Goal: Use online tool/utility: Utilize a website feature to perform a specific function

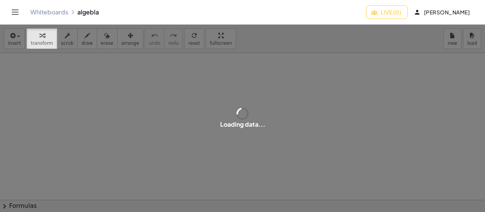
click at [439, 15] on span "[PERSON_NAME]" at bounding box center [442, 12] width 55 height 7
click at [451, 12] on span "[PERSON_NAME]" at bounding box center [442, 12] width 55 height 7
click at [457, 12] on span "[PERSON_NAME]" at bounding box center [442, 12] width 55 height 7
click at [455, 9] on span "[PERSON_NAME]" at bounding box center [442, 12] width 55 height 7
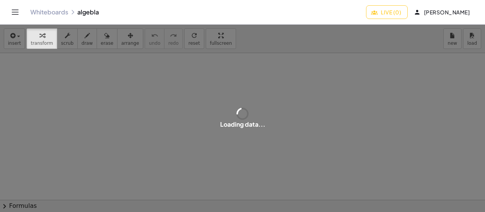
click at [455, 9] on span "[PERSON_NAME]" at bounding box center [442, 12] width 55 height 7
click at [439, 45] on div "Graspable Math Activities Whiteboards Classes Account v1.30.2 | Privacy policy …" at bounding box center [242, 106] width 485 height 212
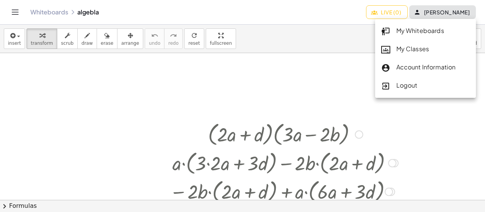
drag, startPoint x: 451, startPoint y: 14, endPoint x: 323, endPoint y: 122, distance: 166.9
click at [323, 122] on div "Graspable Math Activities Whiteboards Classes Account v1.30.2 | Privacy policy …" at bounding box center [242, 106] width 485 height 212
click at [285, 134] on div at bounding box center [284, 133] width 236 height 29
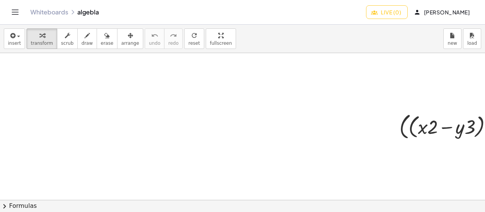
scroll to position [1235, 0]
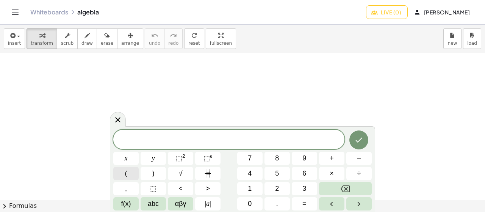
click at [134, 174] on button "(" at bounding box center [125, 173] width 25 height 13
click at [125, 160] on span "x" at bounding box center [126, 158] width 3 height 10
click at [150, 172] on button ")" at bounding box center [153, 173] width 25 height 13
click at [178, 157] on span "⬚" at bounding box center [179, 158] width 6 height 8
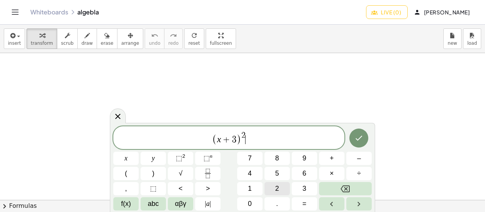
click at [272, 184] on button "2" at bounding box center [276, 188] width 25 height 13
click at [339, 189] on button "Backspace" at bounding box center [345, 188] width 53 height 13
click at [319, 159] on button "+" at bounding box center [331, 158] width 25 height 13
click at [130, 173] on button "(" at bounding box center [125, 173] width 25 height 13
click at [131, 159] on button "x" at bounding box center [125, 158] width 25 height 13
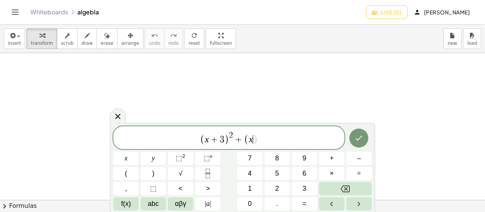
scroll to position [1197, 0]
click at [334, 158] on button "+" at bounding box center [331, 158] width 25 height 13
click at [311, 187] on button "3" at bounding box center [304, 188] width 25 height 13
click at [161, 180] on div "( x + 3 ) 2 + ( x + 3 ​ ) x y ⬚ 2 ⬚ n 7 8 9 + – ( ) √ 4 5 6 × ÷ , ⬚ < > 1 2 3 f…" at bounding box center [242, 168] width 258 height 84
click at [160, 169] on button ")" at bounding box center [153, 173] width 25 height 13
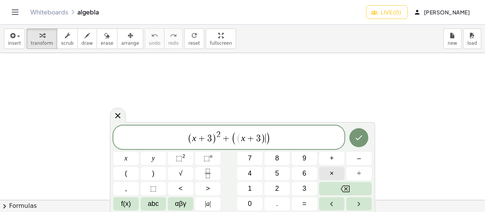
click at [322, 177] on button "×" at bounding box center [331, 173] width 25 height 13
click at [356, 158] on button "–" at bounding box center [358, 158] width 25 height 13
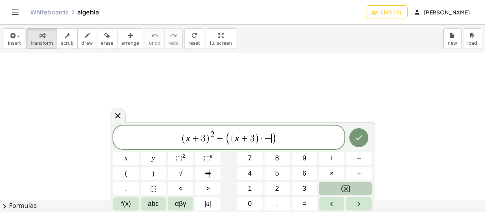
click at [346, 193] on button "Backspace" at bounding box center [345, 188] width 53 height 13
click at [301, 189] on button "3" at bounding box center [304, 188] width 25 height 13
click at [231, 140] on span "x + 3" at bounding box center [240, 138] width 19 height 9
click at [126, 179] on button "(" at bounding box center [125, 173] width 25 height 13
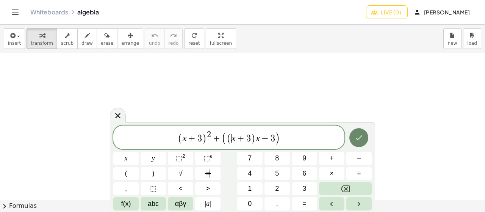
click at [358, 142] on button "Done" at bounding box center [358, 137] width 19 height 19
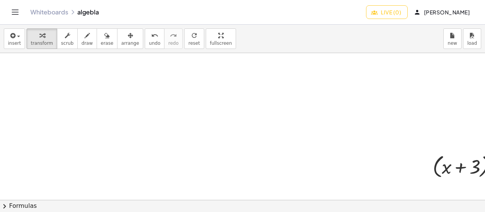
scroll to position [1235, 0]
click at [121, 43] on span "arrange" at bounding box center [130, 43] width 18 height 5
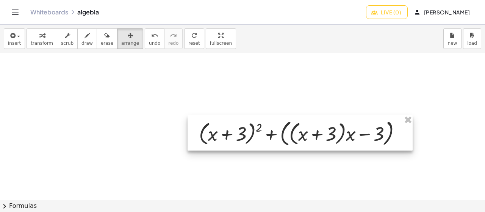
drag, startPoint x: 459, startPoint y: 175, endPoint x: 223, endPoint y: 140, distance: 237.8
click at [224, 142] on div at bounding box center [299, 132] width 225 height 35
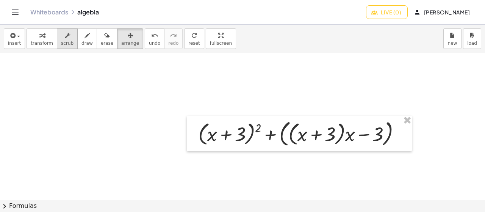
drag, startPoint x: 28, startPoint y: 36, endPoint x: 56, endPoint y: 48, distance: 30.4
click at [28, 38] on button "transform" at bounding box center [42, 38] width 31 height 20
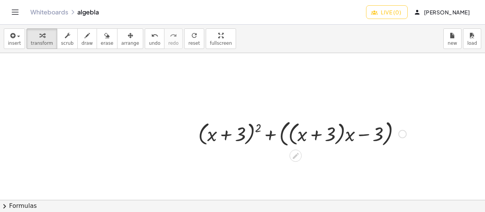
drag, startPoint x: 216, startPoint y: 134, endPoint x: 202, endPoint y: 133, distance: 14.1
click at [261, 142] on div at bounding box center [302, 132] width 216 height 31
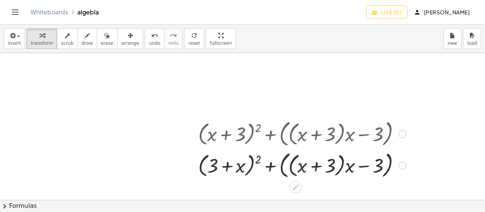
drag, startPoint x: 212, startPoint y: 168, endPoint x: 269, endPoint y: 170, distance: 56.5
click at [267, 172] on div at bounding box center [302, 164] width 216 height 31
drag, startPoint x: 213, startPoint y: 166, endPoint x: 336, endPoint y: 163, distance: 123.1
click at [335, 164] on div at bounding box center [302, 164] width 216 height 31
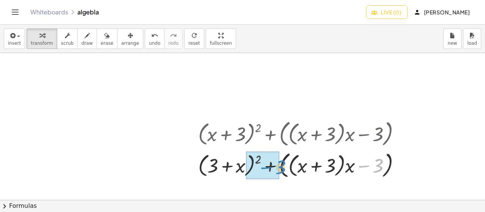
drag, startPoint x: 379, startPoint y: 168, endPoint x: 279, endPoint y: 169, distance: 100.0
click at [279, 169] on div at bounding box center [302, 164] width 216 height 31
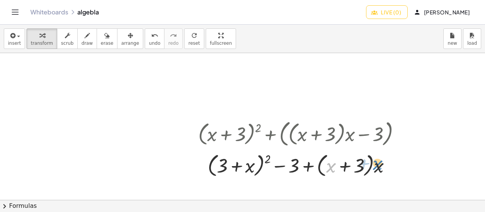
drag, startPoint x: 328, startPoint y: 166, endPoint x: 376, endPoint y: 162, distance: 47.6
click at [376, 163] on div at bounding box center [302, 164] width 216 height 29
drag, startPoint x: 344, startPoint y: 166, endPoint x: 374, endPoint y: 162, distance: 30.9
click at [344, 167] on div at bounding box center [302, 164] width 216 height 29
drag, startPoint x: 361, startPoint y: 165, endPoint x: 227, endPoint y: 165, distance: 134.1
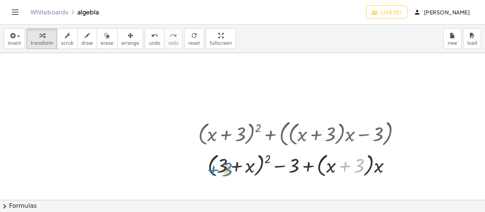
click at [227, 166] on div at bounding box center [302, 164] width 216 height 29
drag, startPoint x: 262, startPoint y: 160, endPoint x: 267, endPoint y: 163, distance: 5.9
click at [306, 165] on div at bounding box center [302, 164] width 216 height 29
drag, startPoint x: 245, startPoint y: 164, endPoint x: 213, endPoint y: 168, distance: 32.8
click at [220, 173] on div at bounding box center [302, 164] width 216 height 29
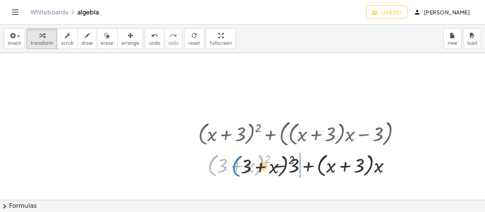
drag, startPoint x: 210, startPoint y: 165, endPoint x: 275, endPoint y: 159, distance: 65.0
click at [286, 162] on div at bounding box center [302, 164] width 216 height 29
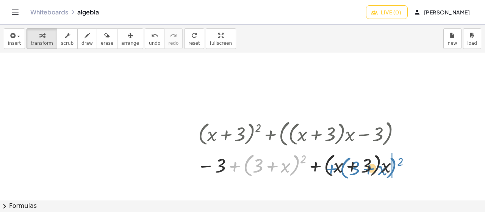
drag, startPoint x: 246, startPoint y: 161, endPoint x: 343, endPoint y: 164, distance: 97.0
click at [343, 164] on div at bounding box center [301, 164] width 217 height 29
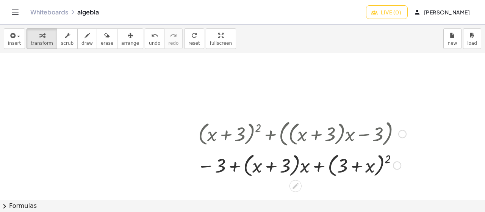
click at [259, 165] on div at bounding box center [301, 164] width 217 height 29
drag, startPoint x: 222, startPoint y: 161, endPoint x: 233, endPoint y: 171, distance: 14.8
click at [257, 165] on div at bounding box center [301, 164] width 217 height 29
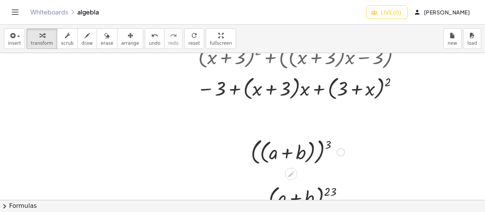
scroll to position [1311, 0]
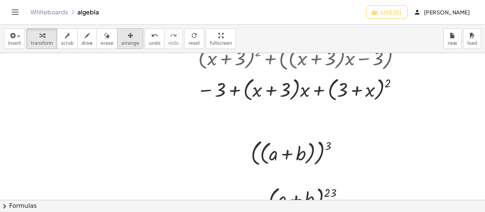
click at [121, 41] on span "arrange" at bounding box center [130, 43] width 18 height 5
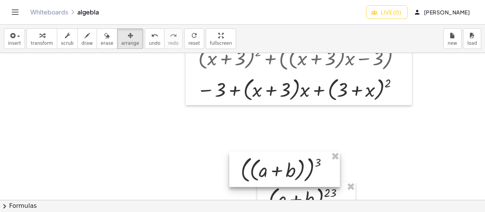
click at [268, 166] on div at bounding box center [284, 169] width 111 height 35
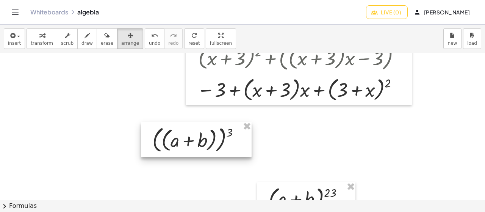
drag, startPoint x: 268, startPoint y: 162, endPoint x: 121, endPoint y: 115, distance: 154.9
click at [141, 122] on div at bounding box center [196, 139] width 111 height 35
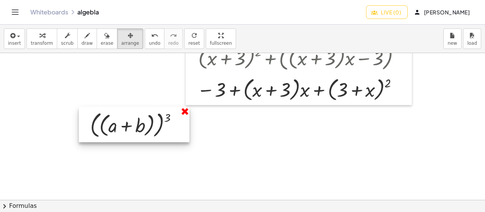
drag, startPoint x: 185, startPoint y: 117, endPoint x: 185, endPoint y: 110, distance: 6.8
click at [185, 116] on div at bounding box center [134, 124] width 111 height 35
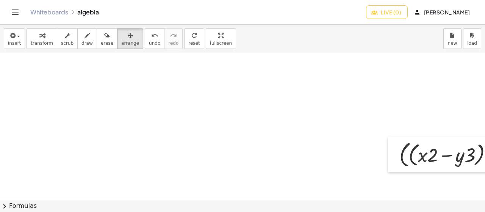
scroll to position [1083, 0]
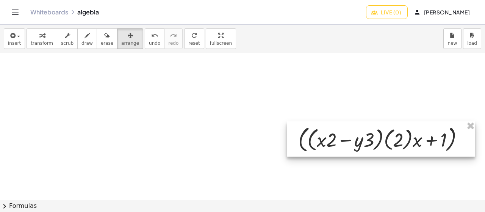
drag, startPoint x: 442, startPoint y: 164, endPoint x: 287, endPoint y: 145, distance: 156.0
click at [287, 150] on div at bounding box center [381, 138] width 188 height 35
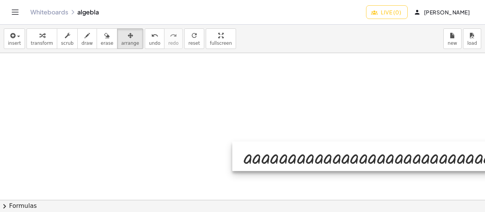
scroll to position [780, 0]
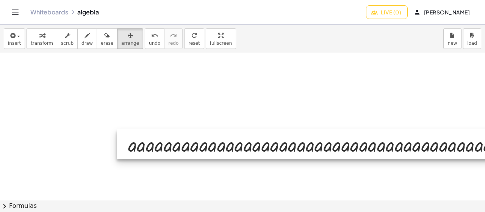
drag, startPoint x: 445, startPoint y: 177, endPoint x: 367, endPoint y: 134, distance: 88.6
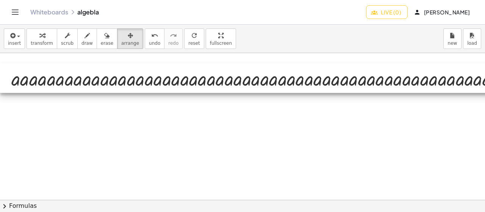
drag, startPoint x: 429, startPoint y: 136, endPoint x: 168, endPoint y: 71, distance: 269.4
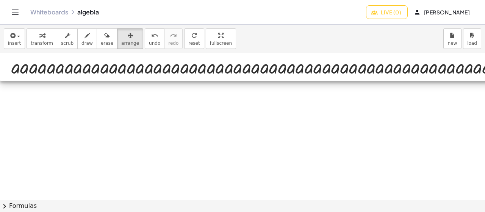
drag, startPoint x: 334, startPoint y: 79, endPoint x: 204, endPoint y: 92, distance: 130.6
drag, startPoint x: 363, startPoint y: 82, endPoint x: 143, endPoint y: 73, distance: 220.6
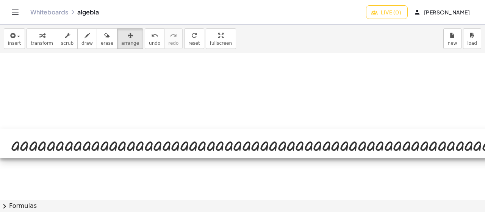
drag, startPoint x: 470, startPoint y: 76, endPoint x: 380, endPoint y: 143, distance: 112.7
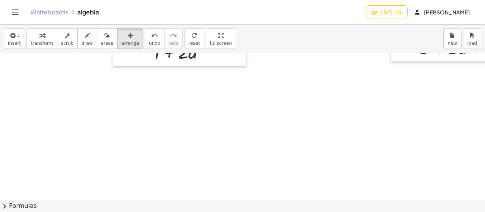
scroll to position [629, 0]
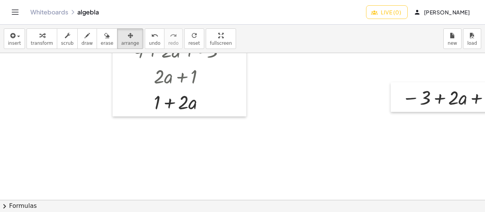
drag, startPoint x: 114, startPoint y: 138, endPoint x: 168, endPoint y: 150, distance: 55.7
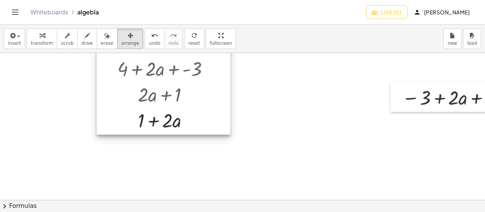
drag, startPoint x: 220, startPoint y: 117, endPoint x: 189, endPoint y: 146, distance: 42.9
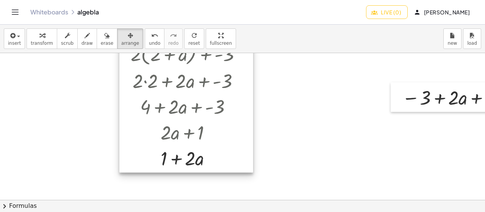
drag, startPoint x: 189, startPoint y: 145, endPoint x: 273, endPoint y: 146, distance: 83.3
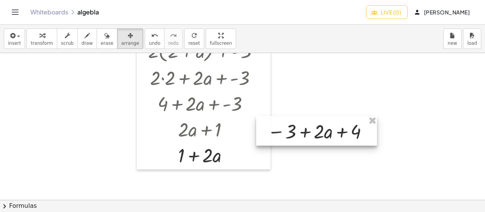
drag, startPoint x: 419, startPoint y: 101, endPoint x: 282, endPoint y: 136, distance: 141.1
click at [279, 137] on div at bounding box center [316, 131] width 121 height 30
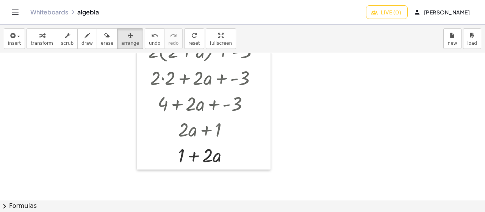
drag, startPoint x: 45, startPoint y: 39, endPoint x: 77, endPoint y: 161, distance: 125.7
click at [45, 40] on button "transform" at bounding box center [42, 38] width 31 height 20
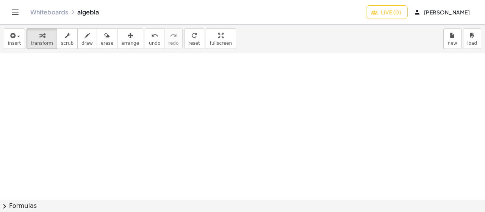
scroll to position [1083, 0]
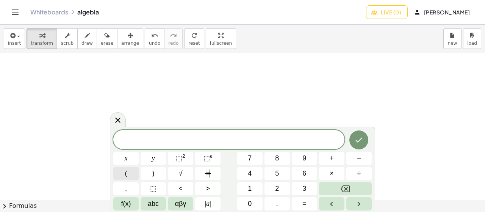
click at [121, 173] on button "(" at bounding box center [125, 173] width 25 height 13
click at [286, 191] on button "2" at bounding box center [276, 188] width 25 height 13
click at [181, 156] on span "⬚" at bounding box center [179, 158] width 6 height 8
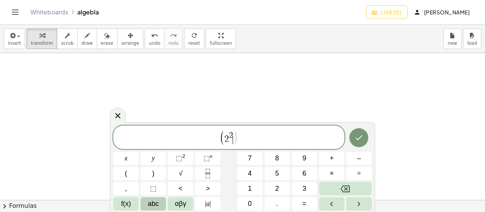
click at [148, 203] on span "abc" at bounding box center [153, 203] width 11 height 10
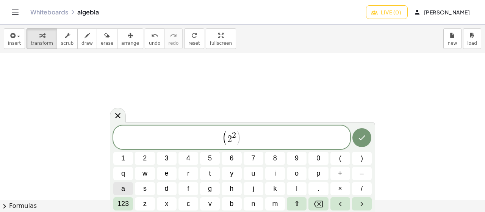
click at [121, 189] on button "a" at bounding box center [123, 188] width 20 height 13
click at [323, 206] on button "Backspace" at bounding box center [318, 203] width 20 height 13
click at [317, 210] on div "( 2 2 ​ ) 1 2 3 4 5 6 7 8 9 0 ( ) q w e r t y u i o p + – a s d f g h j k l . ×…" at bounding box center [242, 167] width 265 height 90
click at [315, 206] on icon "Backspace" at bounding box center [318, 203] width 9 height 7
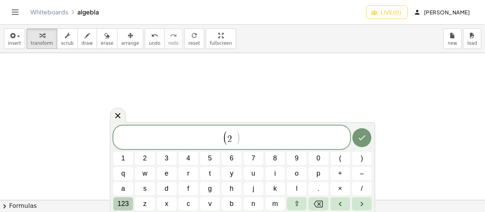
click at [121, 201] on span "123" at bounding box center [122, 203] width 11 height 10
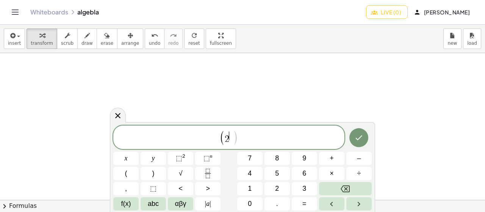
click at [231, 141] on span "2 ​" at bounding box center [229, 137] width 8 height 12
click at [230, 142] on span "2 ​" at bounding box center [229, 137] width 8 height 12
click at [359, 194] on button "Backspace" at bounding box center [345, 188] width 53 height 13
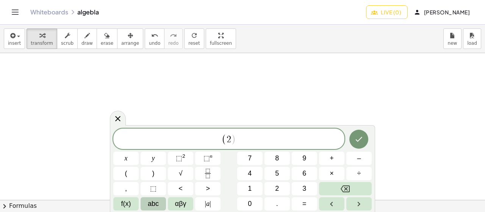
click at [148, 198] on span "abc" at bounding box center [153, 203] width 11 height 10
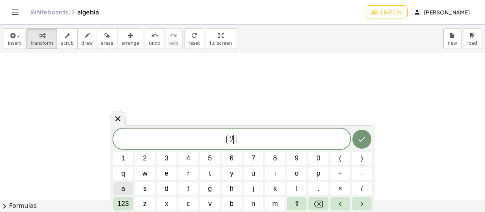
click at [120, 189] on button "a" at bounding box center [123, 188] width 20 height 13
click at [118, 209] on button "123" at bounding box center [123, 203] width 20 height 13
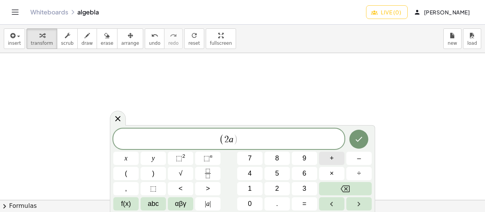
click at [333, 162] on span "+" at bounding box center [332, 158] width 4 height 10
click at [241, 191] on button "1" at bounding box center [249, 188] width 25 height 13
click at [155, 176] on button ")" at bounding box center [153, 173] width 25 height 13
click at [177, 157] on span "⬚" at bounding box center [179, 158] width 6 height 8
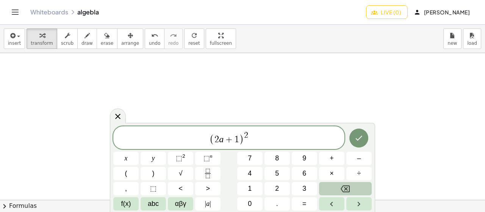
click at [362, 186] on button "Backspace" at bounding box center [345, 188] width 53 height 13
click at [361, 186] on button "Backspace" at bounding box center [345, 188] width 53 height 13
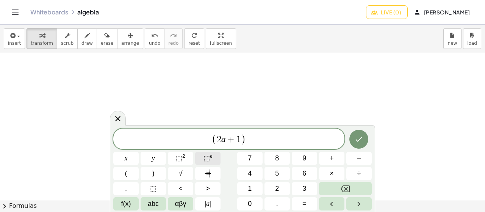
click at [209, 157] on span "⬚" at bounding box center [206, 158] width 6 height 8
click at [189, 159] on button "⬚ 2" at bounding box center [180, 158] width 25 height 13
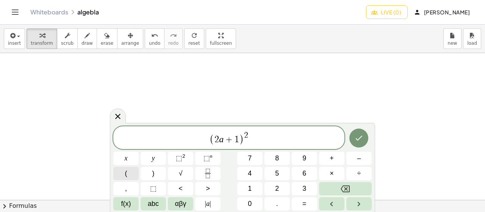
click at [128, 169] on button "(" at bounding box center [125, 173] width 25 height 13
click at [267, 183] on button "2" at bounding box center [276, 188] width 25 height 13
click at [156, 203] on span "abc" at bounding box center [153, 203] width 11 height 10
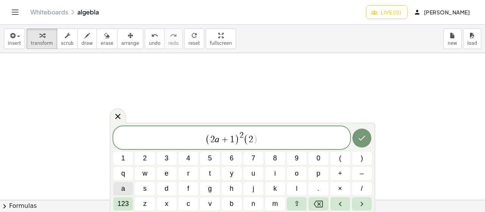
click at [125, 188] on button "a" at bounding box center [123, 188] width 20 height 13
click at [128, 208] on span "123" at bounding box center [122, 203] width 11 height 10
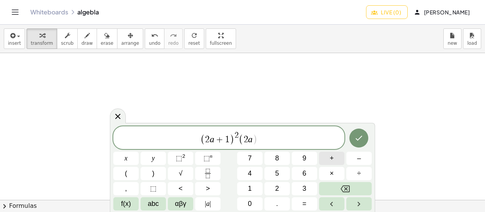
click at [325, 158] on button "+" at bounding box center [331, 158] width 25 height 13
click at [255, 191] on button "1" at bounding box center [249, 188] width 25 height 13
click at [152, 176] on button ")" at bounding box center [153, 173] width 25 height 13
click at [130, 172] on button "(" at bounding box center [125, 173] width 25 height 13
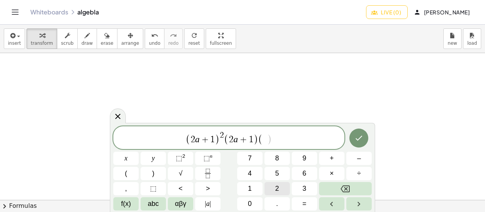
click at [270, 185] on button "2" at bounding box center [276, 188] width 25 height 13
click at [154, 206] on span "abc" at bounding box center [153, 203] width 11 height 10
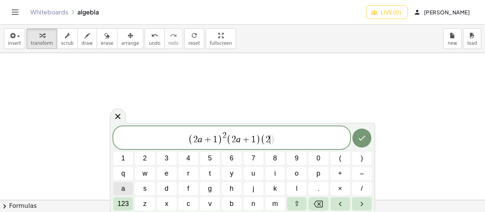
click at [119, 192] on button "a" at bounding box center [123, 188] width 20 height 13
click at [118, 207] on span "123" at bounding box center [122, 203] width 11 height 10
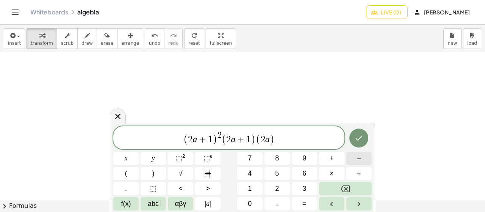
click at [359, 165] on div "( 2 a + 1 ) 2 ( 2 a + 1 ) ( 2 a ) x y ⬚ 2 ⬚ n 7 8 9 + – ( ) √ 4 5 6 × ÷ , ⬚ < >…" at bounding box center [242, 168] width 258 height 84
click at [359, 161] on span "–" at bounding box center [359, 158] width 4 height 10
click at [258, 187] on button "1" at bounding box center [249, 188] width 25 height 13
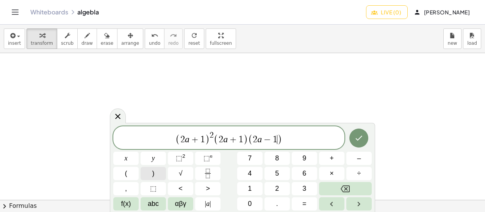
click at [154, 169] on span ")" at bounding box center [153, 173] width 2 height 10
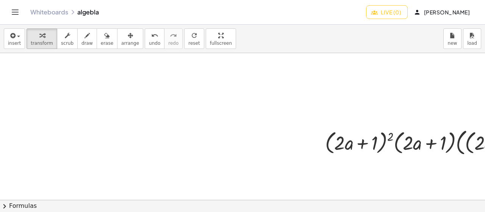
click at [206, 39] on button "fullscreen" at bounding box center [221, 38] width 30 height 20
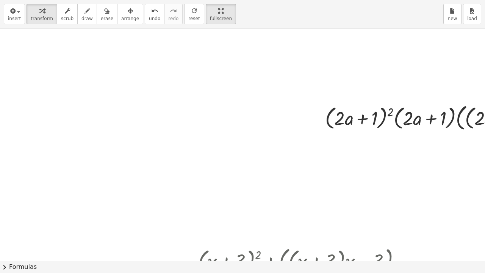
drag, startPoint x: 202, startPoint y: 8, endPoint x: 201, endPoint y: -36, distance: 43.9
click at [201, 0] on html "Graspable Math Activities Whiteboards Classes Account v1.30.2 | Privacy policy …" at bounding box center [242, 136] width 485 height 273
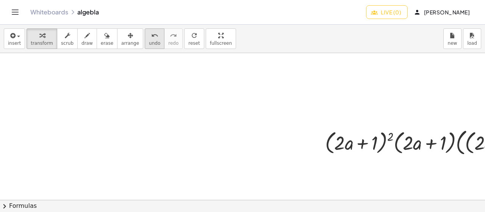
click at [149, 41] on span "undo" at bounding box center [154, 43] width 11 height 5
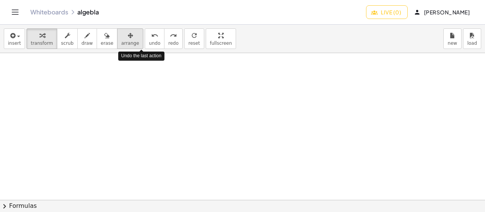
click at [121, 37] on div "button" at bounding box center [130, 35] width 18 height 9
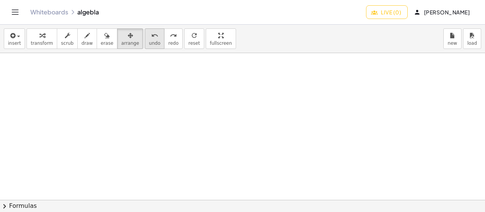
click at [151, 38] on icon "undo" at bounding box center [154, 35] width 7 height 9
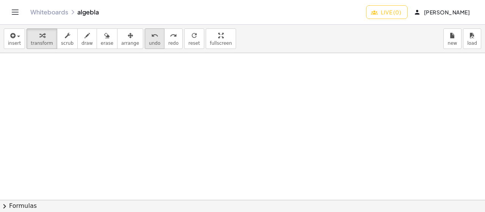
click at [151, 38] on icon "undo" at bounding box center [154, 35] width 7 height 9
click at [151, 35] on icon "undo" at bounding box center [154, 35] width 7 height 9
click at [149, 36] on div "undo" at bounding box center [154, 35] width 11 height 9
click at [128, 36] on icon "button" at bounding box center [130, 35] width 5 height 9
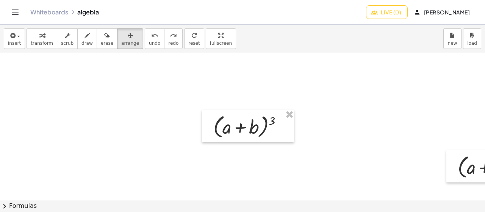
scroll to position [1828, 0]
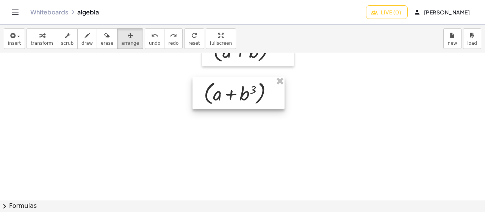
drag, startPoint x: 469, startPoint y: 89, endPoint x: 209, endPoint y: 94, distance: 259.9
click at [210, 95] on div at bounding box center [238, 93] width 92 height 33
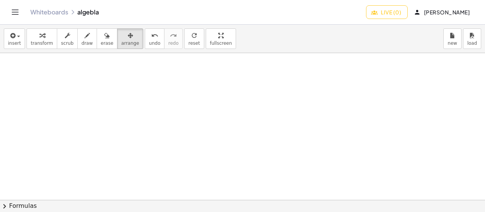
scroll to position [2357, 0]
drag, startPoint x: 230, startPoint y: 125, endPoint x: 219, endPoint y: 117, distance: 13.8
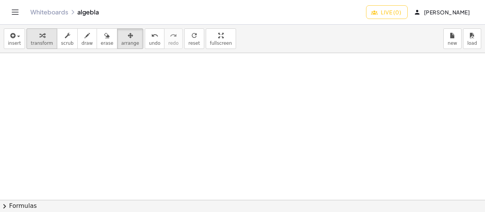
drag, startPoint x: 219, startPoint y: 117, endPoint x: 40, endPoint y: 39, distance: 195.0
click at [38, 44] on span "transform" at bounding box center [42, 43] width 22 height 5
click at [39, 41] on span "transform" at bounding box center [42, 43] width 22 height 5
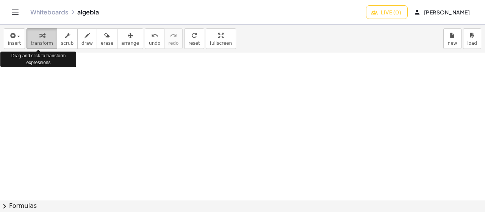
click at [41, 37] on icon "button" at bounding box center [41, 35] width 5 height 9
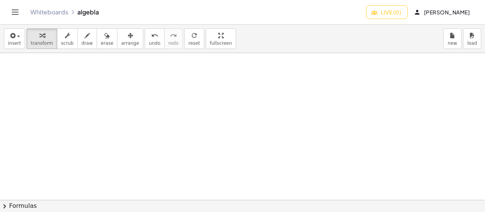
drag, startPoint x: 134, startPoint y: 112, endPoint x: 159, endPoint y: 124, distance: 27.6
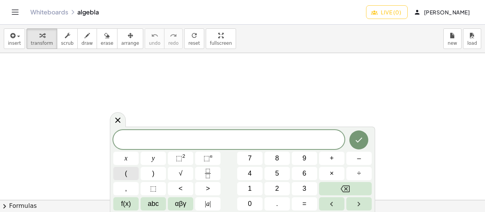
click at [130, 170] on button "(" at bounding box center [125, 173] width 25 height 13
click at [270, 185] on button "2" at bounding box center [276, 188] width 25 height 13
click at [146, 204] on button "abc" at bounding box center [153, 203] width 25 height 13
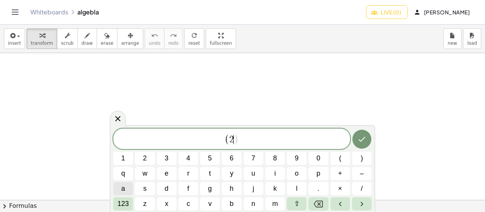
click at [119, 189] on button "a" at bounding box center [123, 188] width 20 height 13
click at [119, 205] on span "123" at bounding box center [122, 203] width 11 height 10
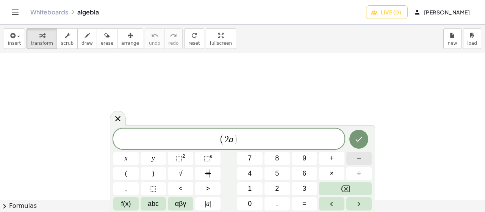
click at [355, 156] on button "–" at bounding box center [358, 158] width 25 height 13
click at [254, 191] on button "1" at bounding box center [249, 188] width 25 height 13
click at [158, 174] on button ")" at bounding box center [153, 173] width 25 height 13
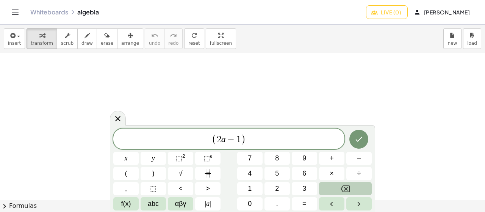
click at [341, 192] on icon "Backspace" at bounding box center [345, 188] width 9 height 9
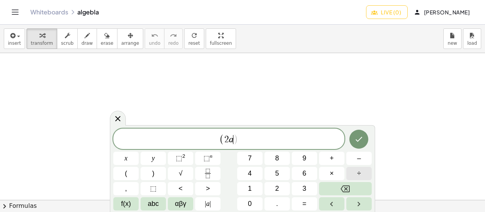
click at [354, 171] on button "÷" at bounding box center [358, 173] width 25 height 13
click at [253, 189] on button "1" at bounding box center [249, 188] width 25 height 13
click at [180, 160] on span "⬚" at bounding box center [179, 158] width 6 height 8
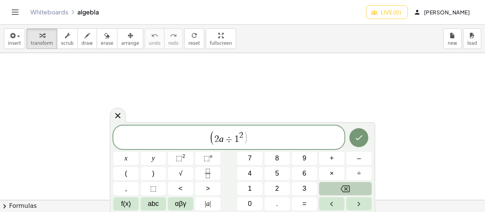
click at [363, 187] on button "Backspace" at bounding box center [345, 188] width 53 height 13
click at [362, 186] on button "Backspace" at bounding box center [345, 188] width 53 height 13
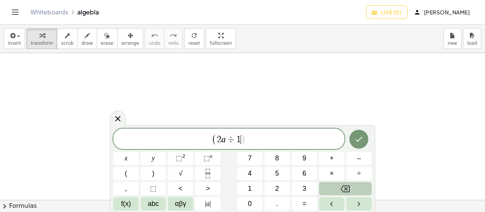
click at [360, 187] on button "Backspace" at bounding box center [345, 188] width 53 height 13
click at [359, 186] on button "Backspace" at bounding box center [345, 188] width 53 height 13
click at [337, 159] on button "+" at bounding box center [331, 158] width 25 height 13
click at [250, 188] on span "1" at bounding box center [250, 188] width 4 height 10
click at [194, 153] on div "( 2 a + 1 ​ ) x y ⬚ 2 ⬚ n 7 8 9 + – ( ) √ 4 5 6 × ÷ , ⬚ < > 1 2 3 f(x) abc αβγ …" at bounding box center [242, 169] width 258 height 82
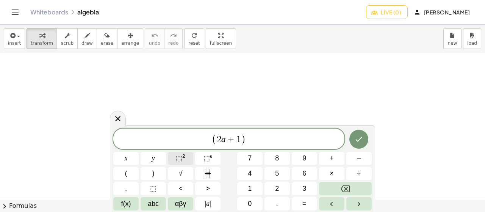
click at [186, 156] on button "⬚ 2" at bounding box center [180, 158] width 25 height 13
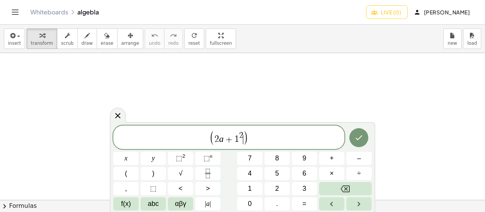
click at [245, 138] on span ")" at bounding box center [245, 137] width 5 height 15
click at [244, 137] on span ")" at bounding box center [245, 137] width 5 height 15
click at [266, 136] on span "( 2 a + 1 ​ )" at bounding box center [228, 138] width 231 height 16
click at [260, 141] on span "( 2 a + 1 ) ​" at bounding box center [228, 138] width 231 height 16
click at [258, 141] on span "( 2 a + 1 ) ​" at bounding box center [228, 138] width 231 height 16
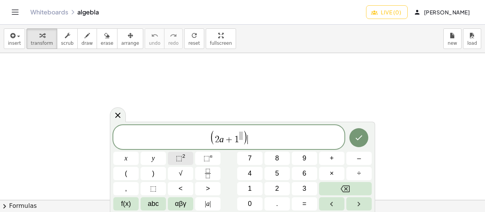
click at [188, 160] on button "⬚ 2" at bounding box center [180, 158] width 25 height 13
click at [277, 135] on span "( 2 a + 1 ) 2 ​" at bounding box center [228, 138] width 231 height 16
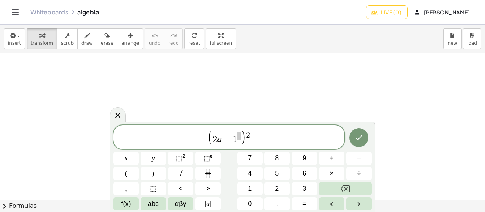
click at [241, 136] on span ")" at bounding box center [243, 137] width 5 height 15
click at [240, 136] on span "( 2 a + 1 ​ )" at bounding box center [227, 138] width 38 height 14
click at [270, 136] on span "( 2 a + 1 ​ ) 2" at bounding box center [228, 138] width 231 height 16
click at [360, 163] on button "–" at bounding box center [358, 158] width 25 height 13
click at [254, 191] on button "1" at bounding box center [249, 188] width 25 height 13
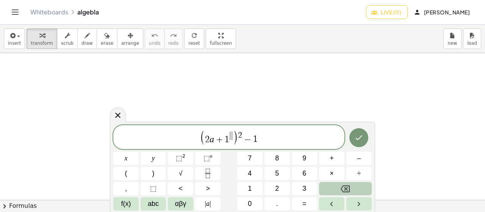
click at [344, 192] on icon "Backspace" at bounding box center [345, 188] width 9 height 9
click at [132, 173] on button "(" at bounding box center [125, 173] width 25 height 13
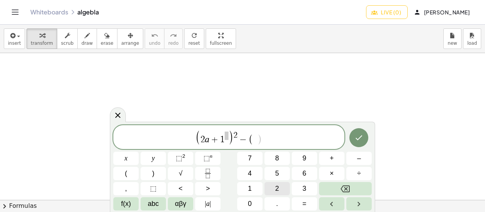
click at [275, 189] on span "2" at bounding box center [277, 188] width 4 height 10
click at [158, 202] on span "abc" at bounding box center [153, 203] width 11 height 10
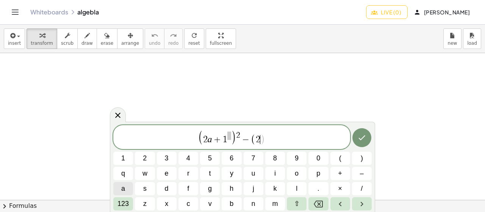
click at [128, 190] on button "a" at bounding box center [123, 188] width 20 height 13
click at [120, 205] on span "123" at bounding box center [122, 203] width 11 height 10
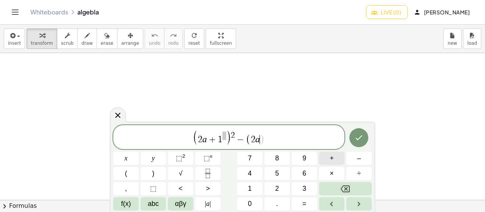
click at [334, 161] on button "+" at bounding box center [331, 158] width 25 height 13
click at [258, 187] on button "1" at bounding box center [249, 188] width 25 height 13
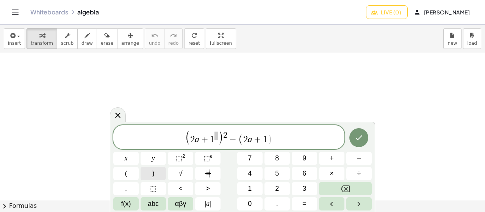
click at [146, 171] on button ")" at bounding box center [153, 173] width 25 height 13
click at [121, 182] on button "," at bounding box center [125, 188] width 25 height 13
click at [339, 195] on div "( 2 a + 1 ) 2 − ( 2 a + 1 ) , ​ x y ⬚ 2 ⬚ n 7 8 9 + – ( ) √ 4 5 6 × ÷ , ⬚ < > 1…" at bounding box center [242, 167] width 258 height 85
click at [339, 192] on button "Backspace" at bounding box center [345, 188] width 53 height 13
click at [123, 174] on button "(" at bounding box center [125, 173] width 25 height 13
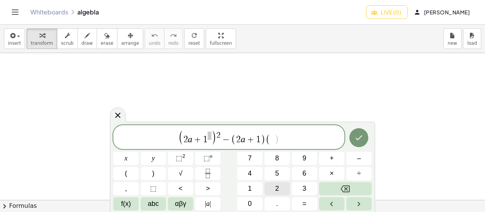
click at [283, 184] on button "2" at bounding box center [276, 188] width 25 height 13
click at [144, 201] on button "abc" at bounding box center [153, 203] width 25 height 13
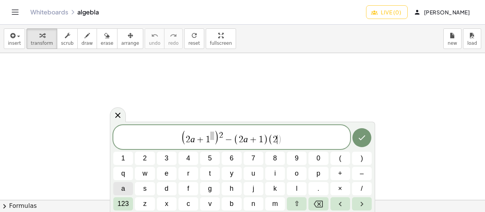
click at [115, 187] on button "a" at bounding box center [123, 188] width 20 height 13
click at [123, 190] on span "a" at bounding box center [123, 188] width 4 height 10
click at [122, 206] on span "123" at bounding box center [122, 203] width 11 height 10
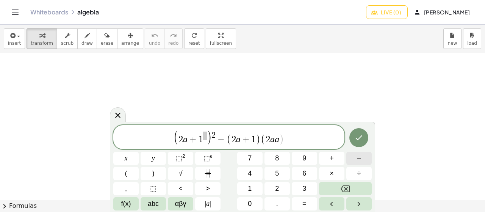
click at [366, 161] on button "–" at bounding box center [358, 158] width 25 height 13
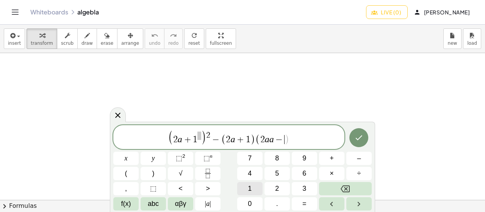
click at [251, 184] on span "1" at bounding box center [250, 188] width 4 height 10
click at [270, 141] on var "a" at bounding box center [269, 139] width 5 height 10
click at [362, 189] on button "Backspace" at bounding box center [345, 188] width 53 height 13
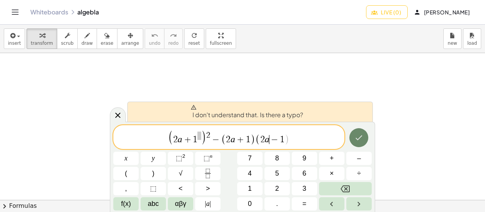
click at [360, 137] on icon "Done" at bounding box center [359, 137] width 7 height 5
click at [200, 137] on span "​" at bounding box center [199, 135] width 4 height 8
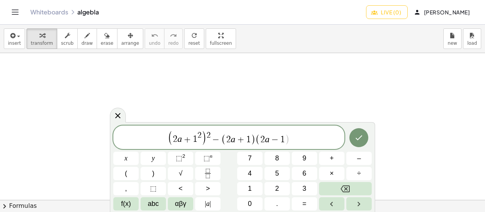
click at [209, 134] on span "2" at bounding box center [208, 135] width 4 height 8
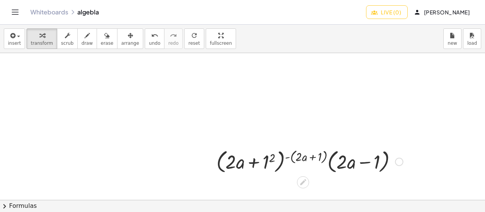
drag, startPoint x: 227, startPoint y: 165, endPoint x: 223, endPoint y: 157, distance: 9.0
click at [259, 164] on div at bounding box center [309, 161] width 194 height 29
drag, startPoint x: 230, startPoint y: 164, endPoint x: 342, endPoint y: 156, distance: 111.6
click at [340, 158] on div at bounding box center [309, 161] width 194 height 29
click at [342, 156] on div at bounding box center [309, 161] width 194 height 29
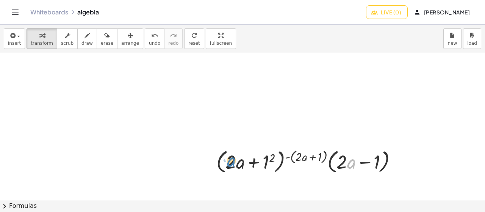
drag, startPoint x: 349, startPoint y: 162, endPoint x: 234, endPoint y: 156, distance: 115.7
click at [231, 159] on div at bounding box center [309, 161] width 194 height 29
click at [323, 156] on div at bounding box center [309, 161] width 194 height 29
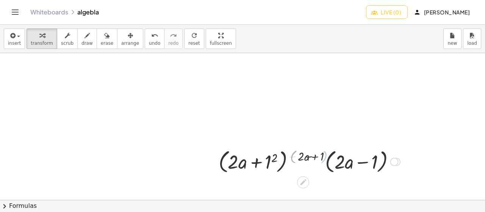
click at [322, 158] on div at bounding box center [310, 161] width 188 height 29
click at [321, 157] on div at bounding box center [310, 161] width 188 height 29
click at [330, 163] on div at bounding box center [310, 161] width 188 height 29
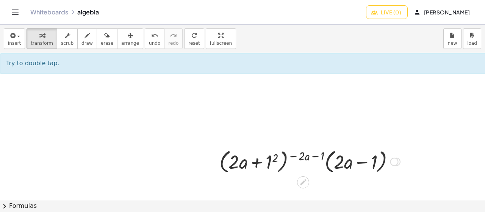
click at [327, 166] on div at bounding box center [310, 161] width 188 height 29
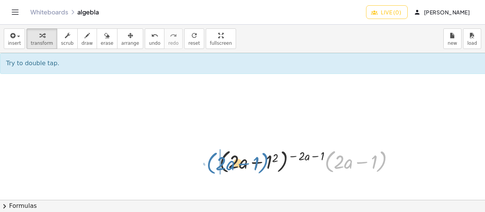
drag, startPoint x: 327, startPoint y: 166, endPoint x: 209, endPoint y: 167, distance: 118.2
click at [209, 167] on div "· ( + · 2 · a + 1 2 ) ( - ( + · 2 · a + 1 ) ) · ( + · 2 · a − 1 ) · ( + · 2 · a…" at bounding box center [307, 161] width 198 height 33
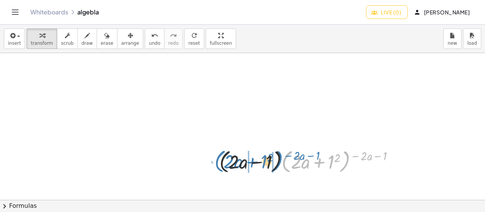
drag, startPoint x: 285, startPoint y: 164, endPoint x: 219, endPoint y: 164, distance: 65.9
click at [219, 164] on div "· ( + · 2 · a + 1 2 ) ( - ( + · 2 · a + 1 ) ) · ( + · 2 · a − 1 ) · ( + · 2 · a…" at bounding box center [307, 161] width 198 height 33
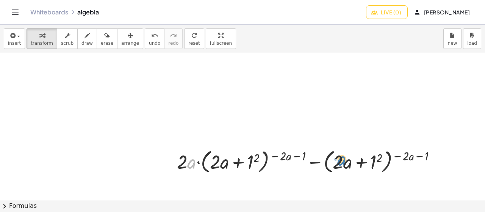
drag, startPoint x: 190, startPoint y: 164, endPoint x: 341, endPoint y: 161, distance: 150.4
click at [341, 161] on div at bounding box center [309, 161] width 273 height 29
click at [369, 156] on div at bounding box center [309, 161] width 273 height 29
drag, startPoint x: 374, startPoint y: 162, endPoint x: 196, endPoint y: 163, distance: 177.7
click at [196, 163] on div at bounding box center [309, 161] width 273 height 29
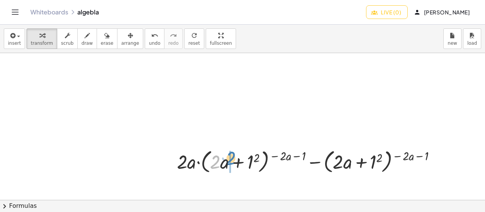
drag, startPoint x: 219, startPoint y: 163, endPoint x: 237, endPoint y: 159, distance: 18.3
click at [237, 159] on div at bounding box center [309, 161] width 273 height 29
drag, startPoint x: 212, startPoint y: 162, endPoint x: 257, endPoint y: 164, distance: 44.7
click at [257, 164] on div at bounding box center [309, 161] width 273 height 29
drag, startPoint x: 213, startPoint y: 160, endPoint x: 256, endPoint y: 166, distance: 44.0
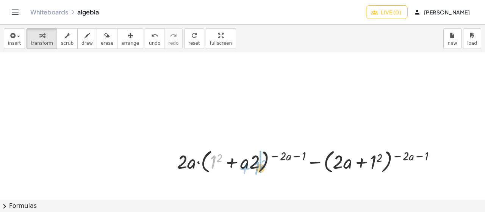
click at [256, 166] on div at bounding box center [309, 161] width 273 height 29
